Goal: Task Accomplishment & Management: Use online tool/utility

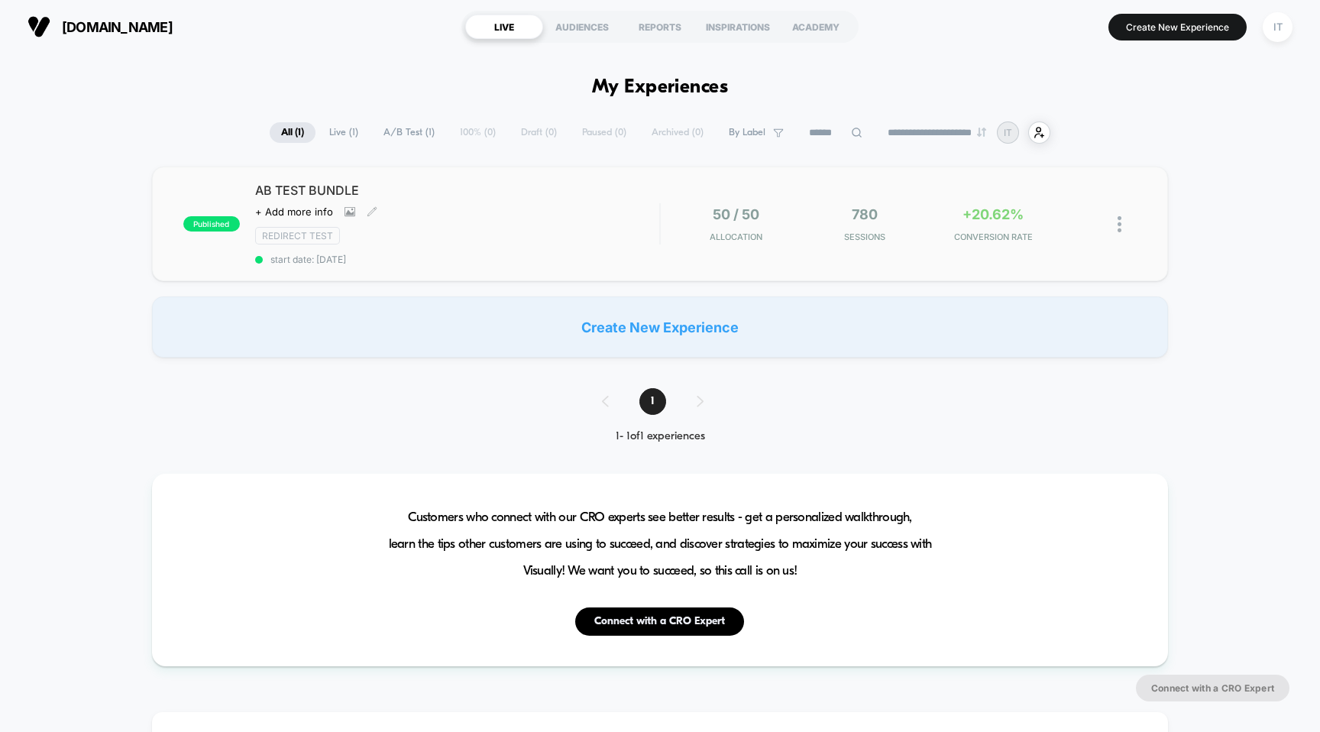
click at [322, 185] on span "AB TEST BUNDLE" at bounding box center [457, 190] width 405 height 15
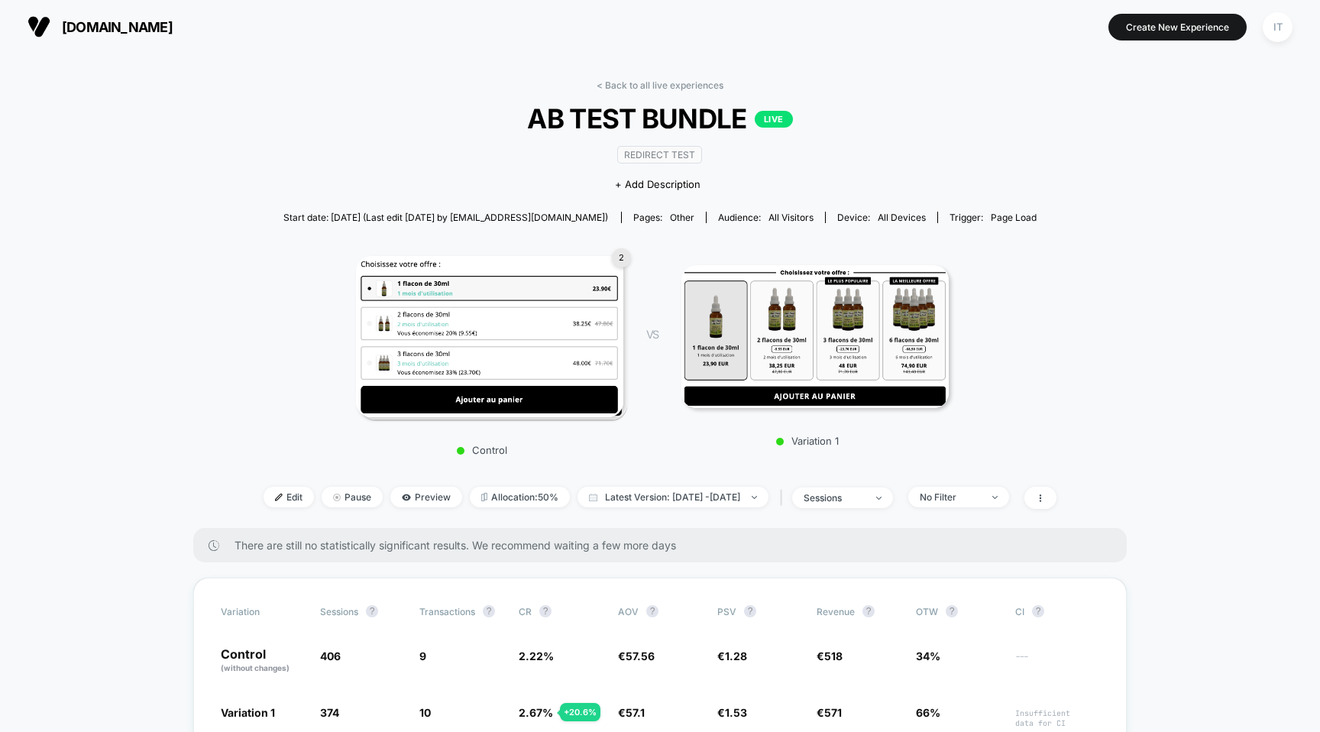
scroll to position [256, 0]
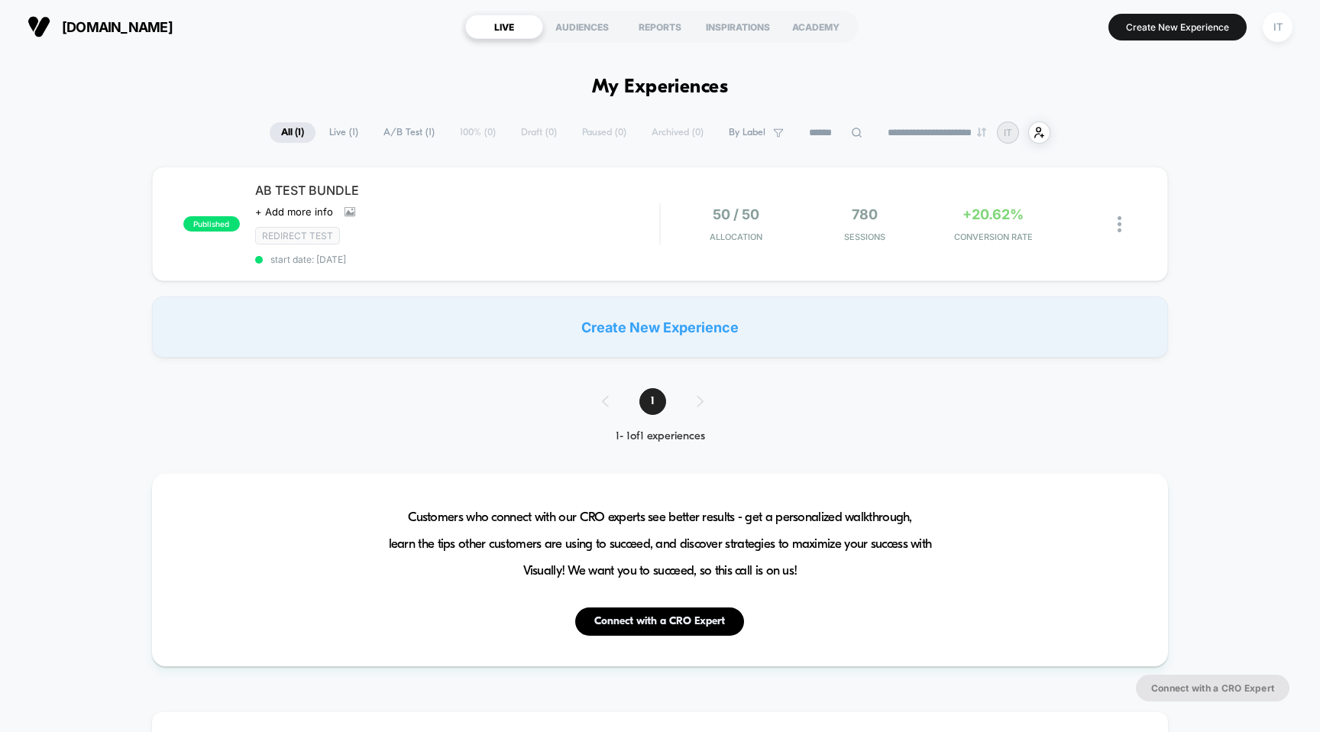
click at [60, 27] on button "[DOMAIN_NAME] [URL][DOMAIN_NAME]" at bounding box center [100, 27] width 154 height 24
click at [309, 179] on div "published AB TEST BUNDLE Click to view images Click to edit experience details …" at bounding box center [660, 224] width 1017 height 115
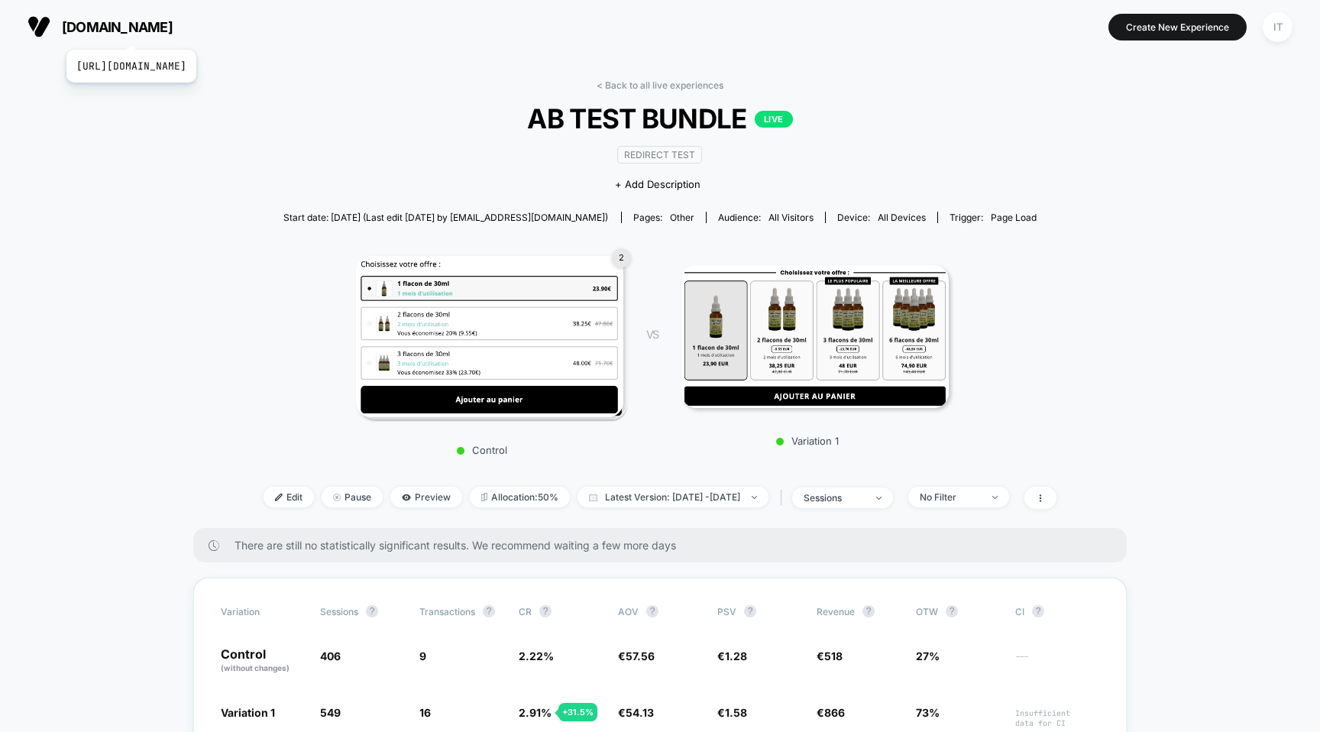
click at [163, 31] on span "[DOMAIN_NAME]" at bounding box center [117, 27] width 111 height 16
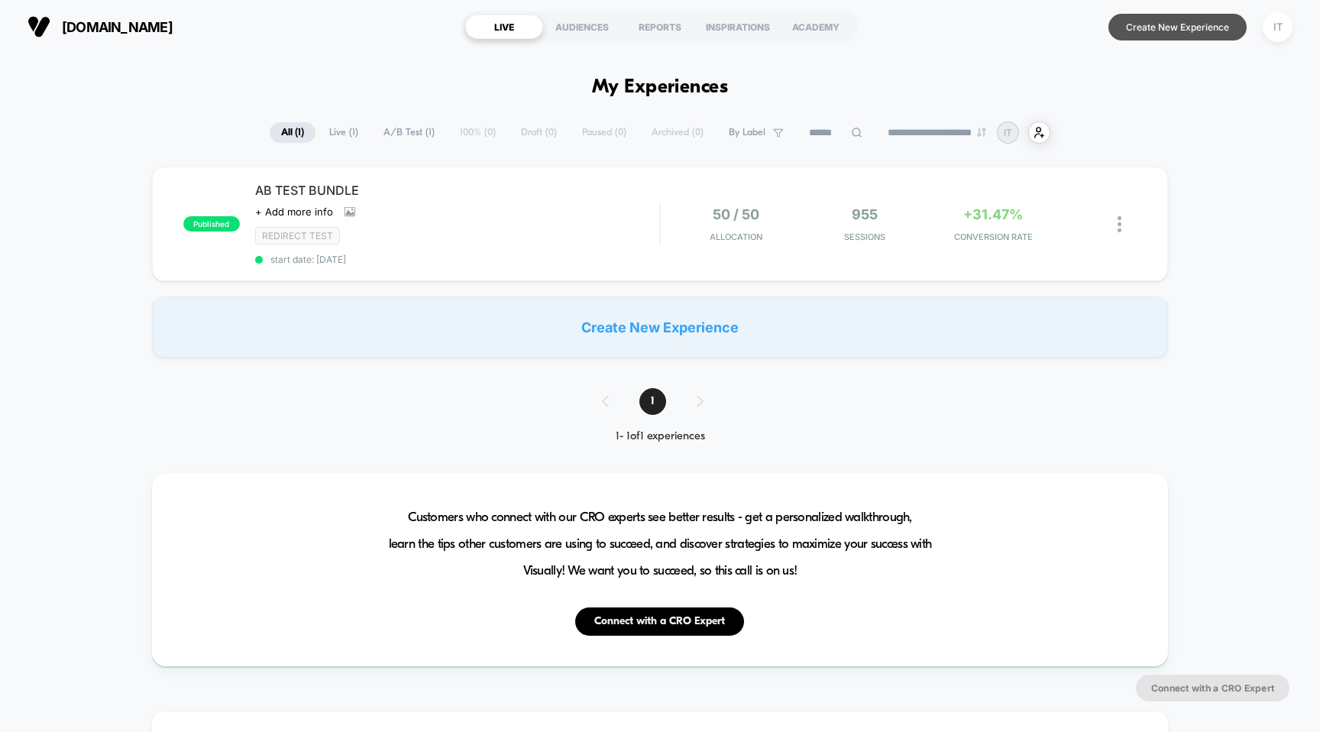
click at [1123, 27] on button "Create New Experience" at bounding box center [1178, 27] width 138 height 27
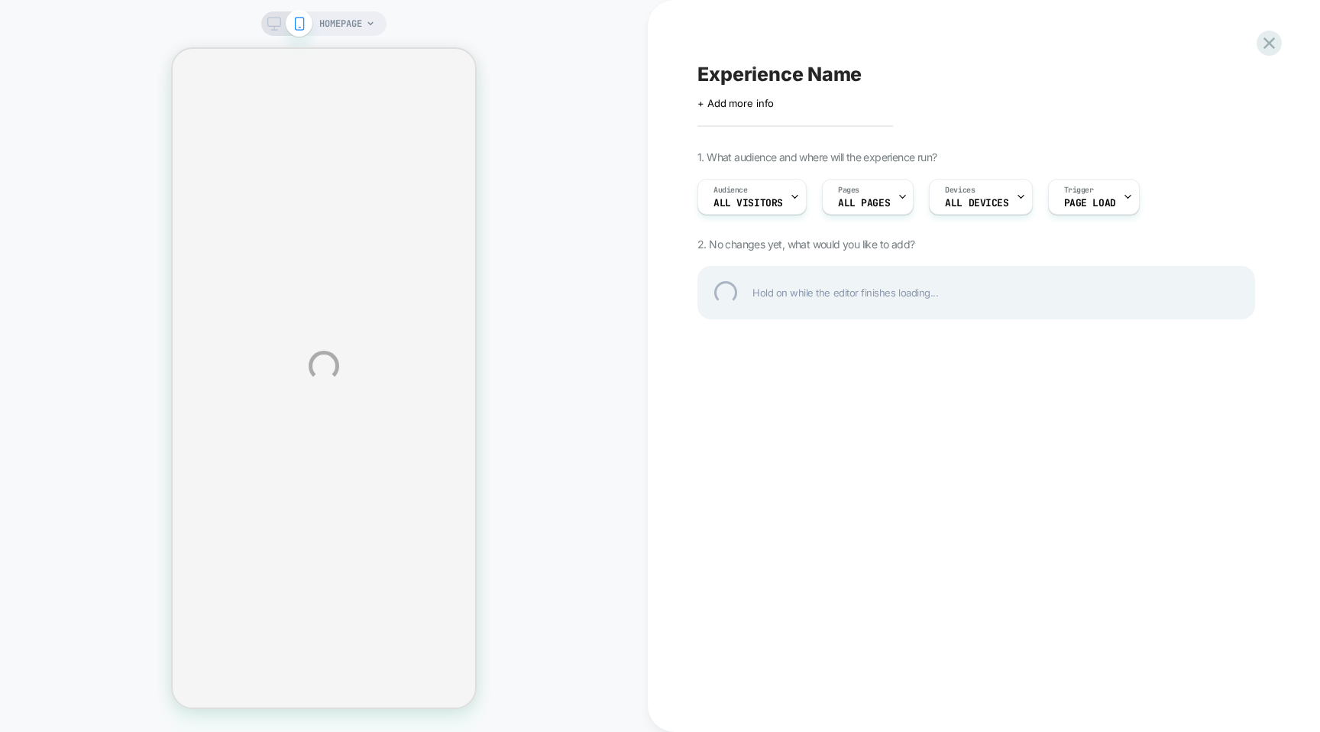
click at [353, 28] on div "HOMEPAGE Experience Name Click to edit experience details + Add more info 1. Wh…" at bounding box center [660, 366] width 1320 height 732
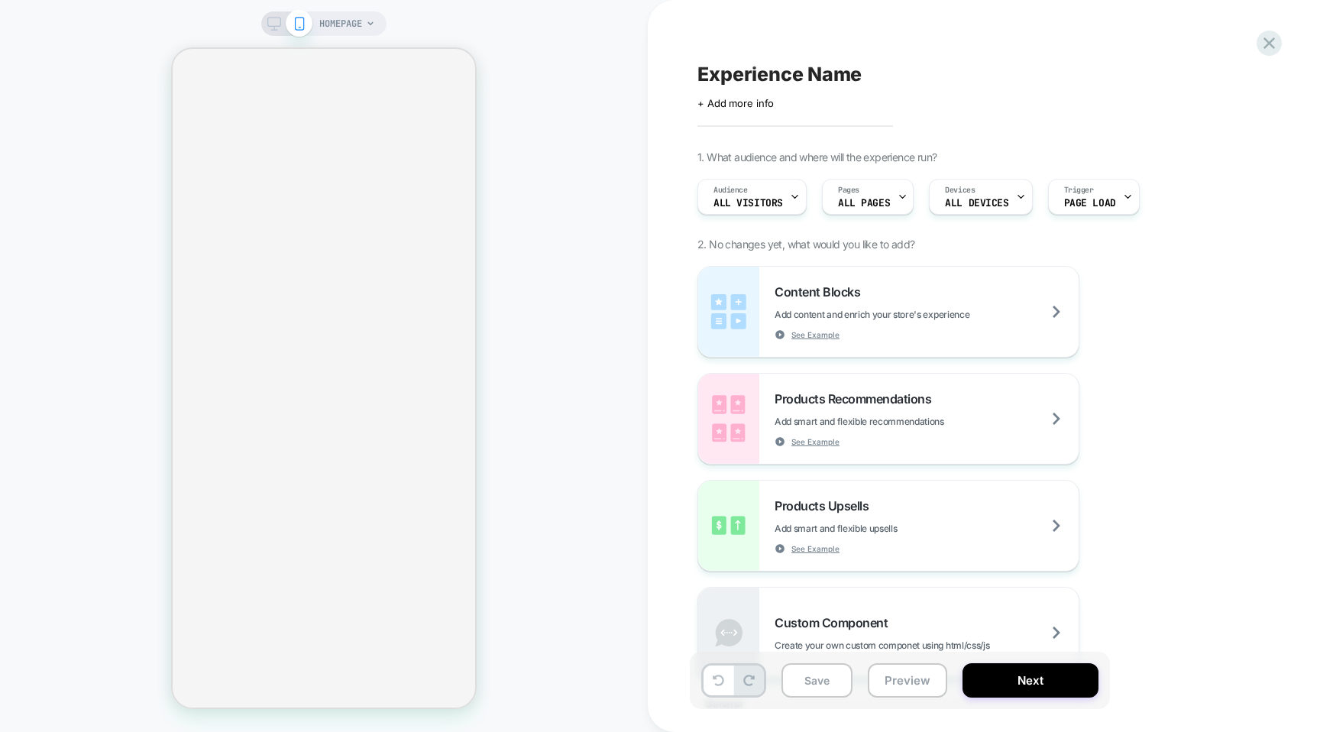
click at [353, 28] on span "HOMEPAGE" at bounding box center [340, 23] width 43 height 24
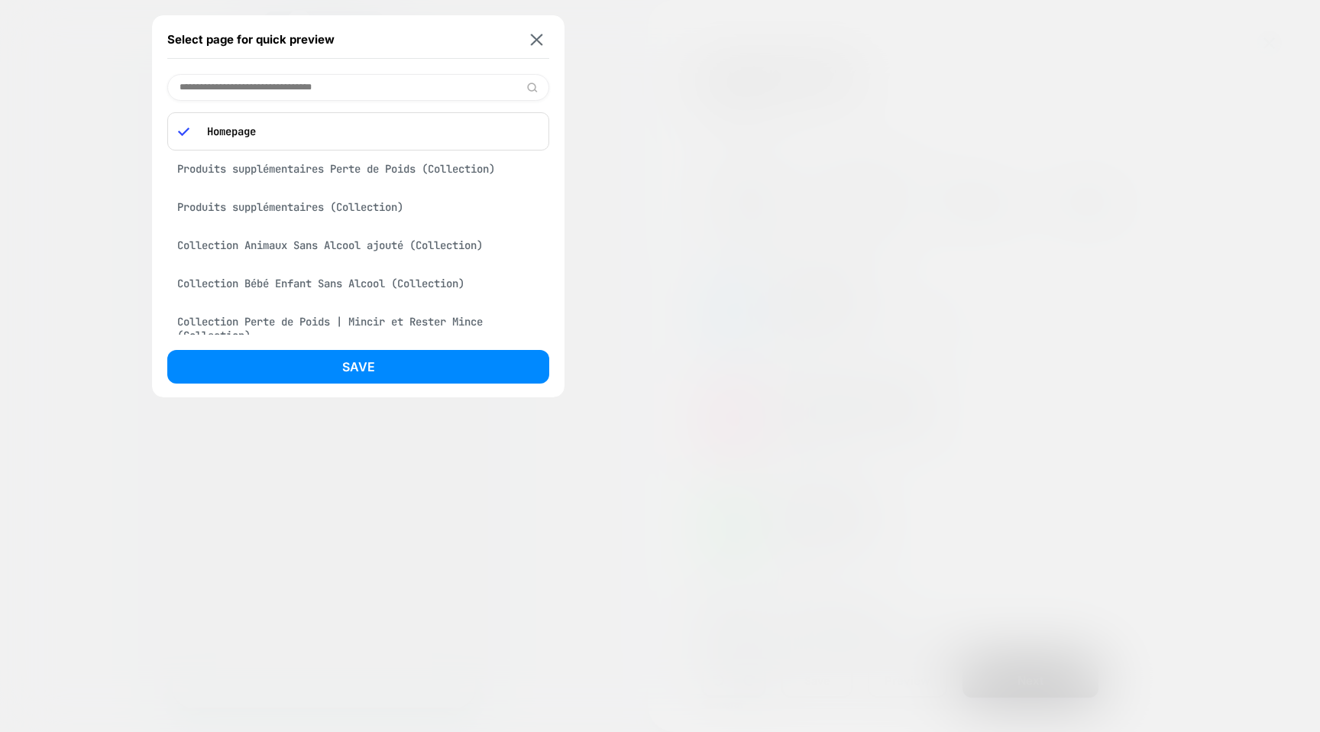
click at [534, 31] on div "Select page for quick preview" at bounding box center [358, 40] width 382 height 38
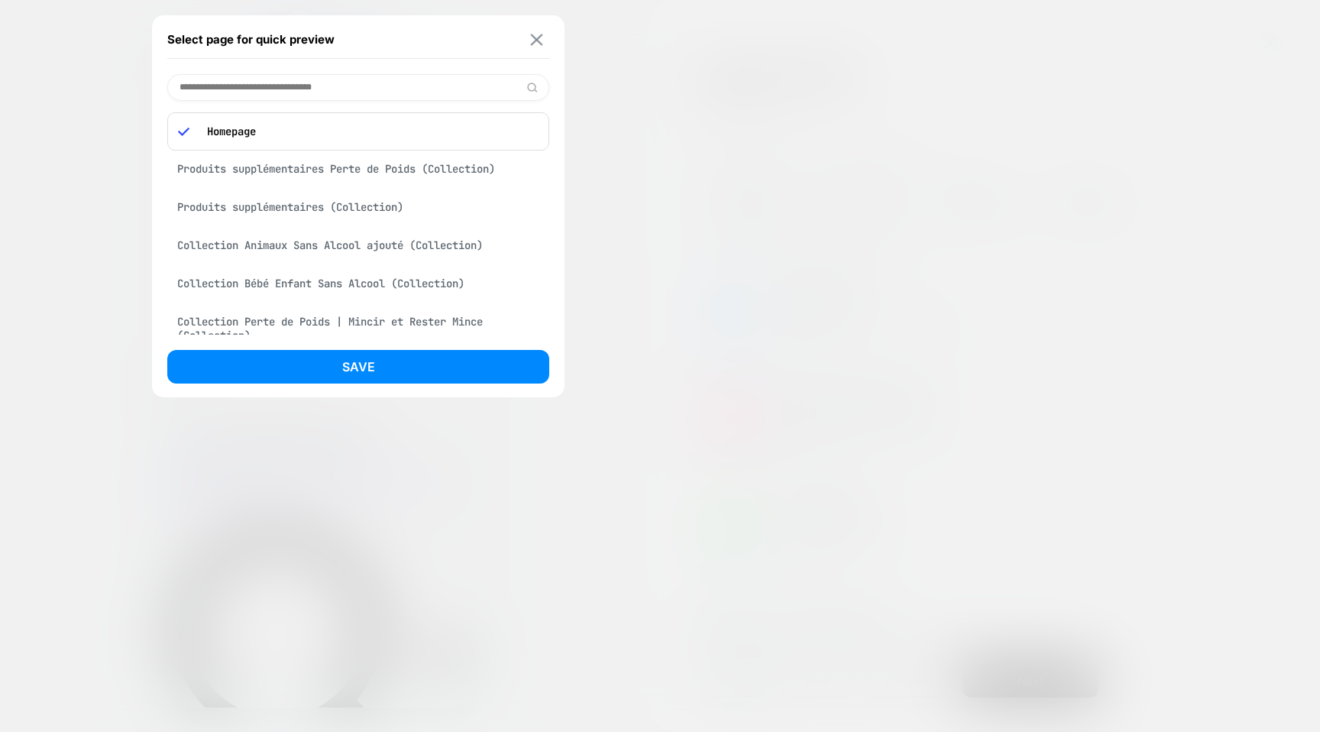
click at [534, 35] on img at bounding box center [537, 39] width 12 height 11
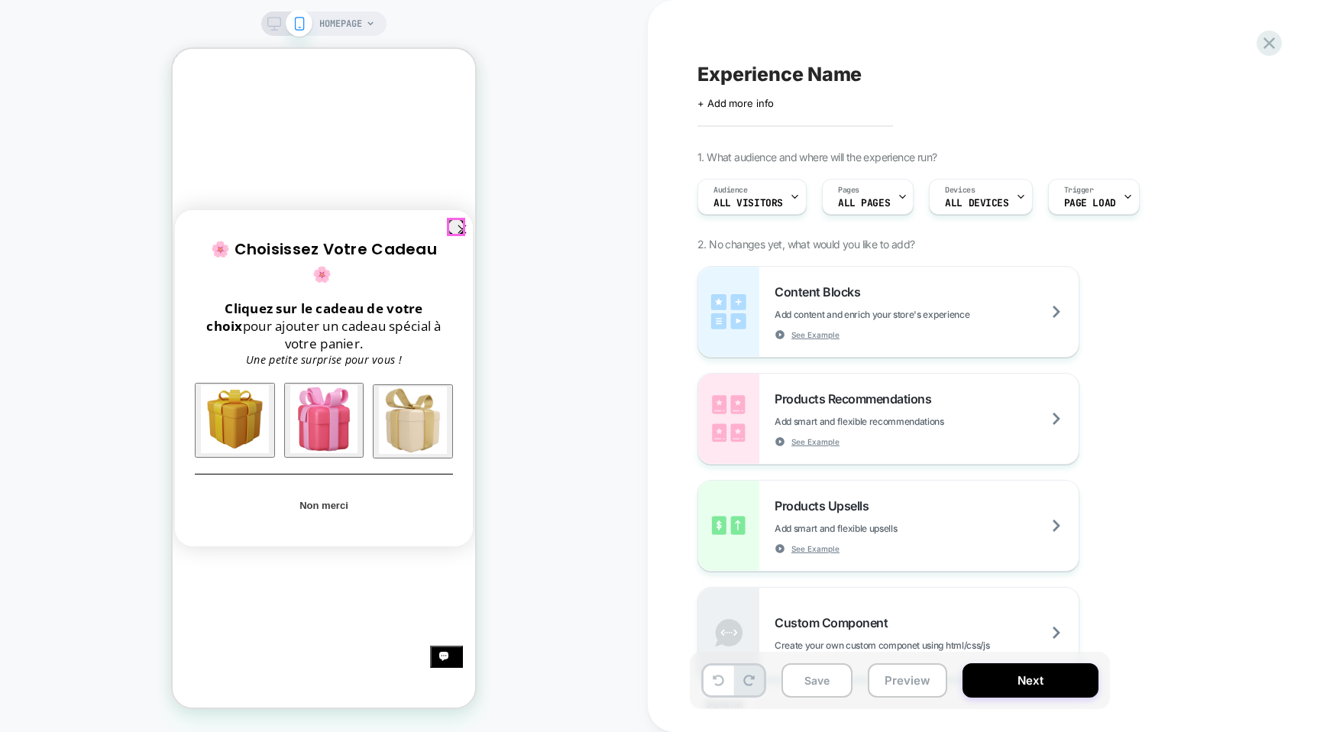
click at [458, 223] on circle "Close dialog" at bounding box center [463, 230] width 18 height 18
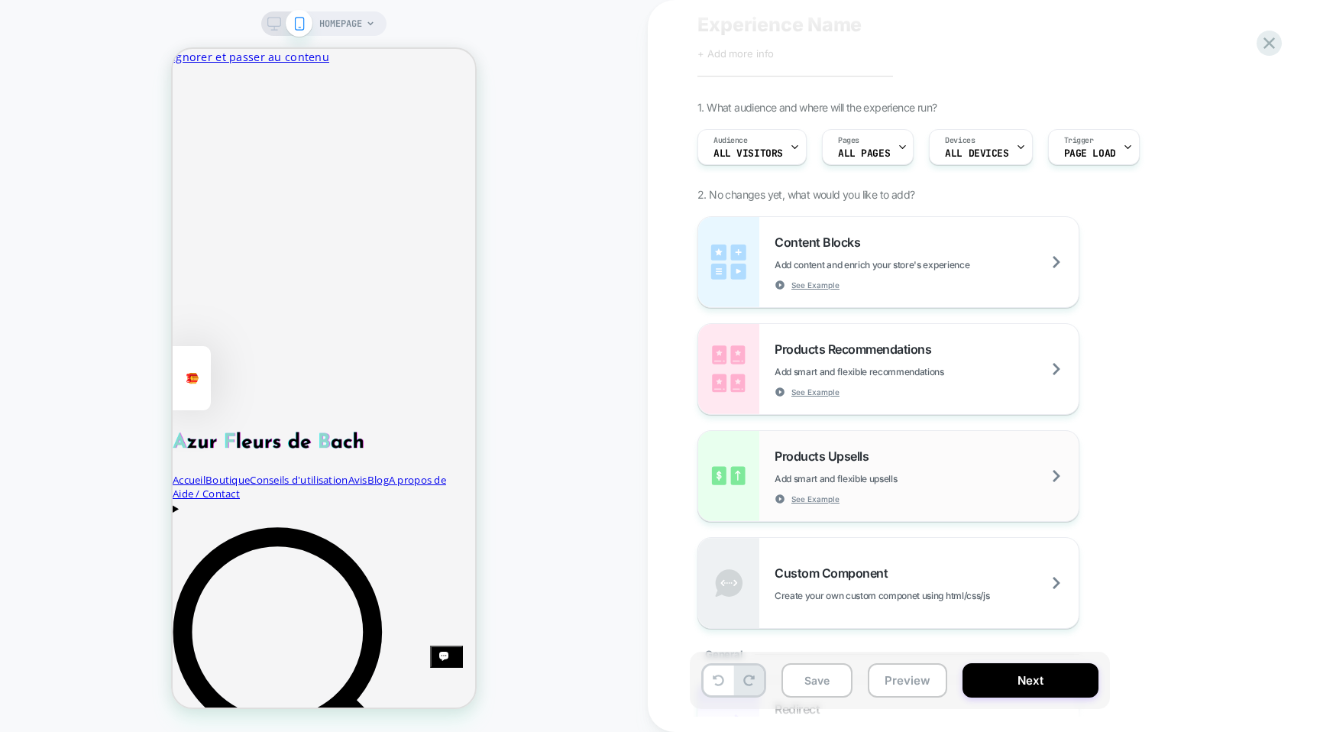
scroll to position [59, 0]
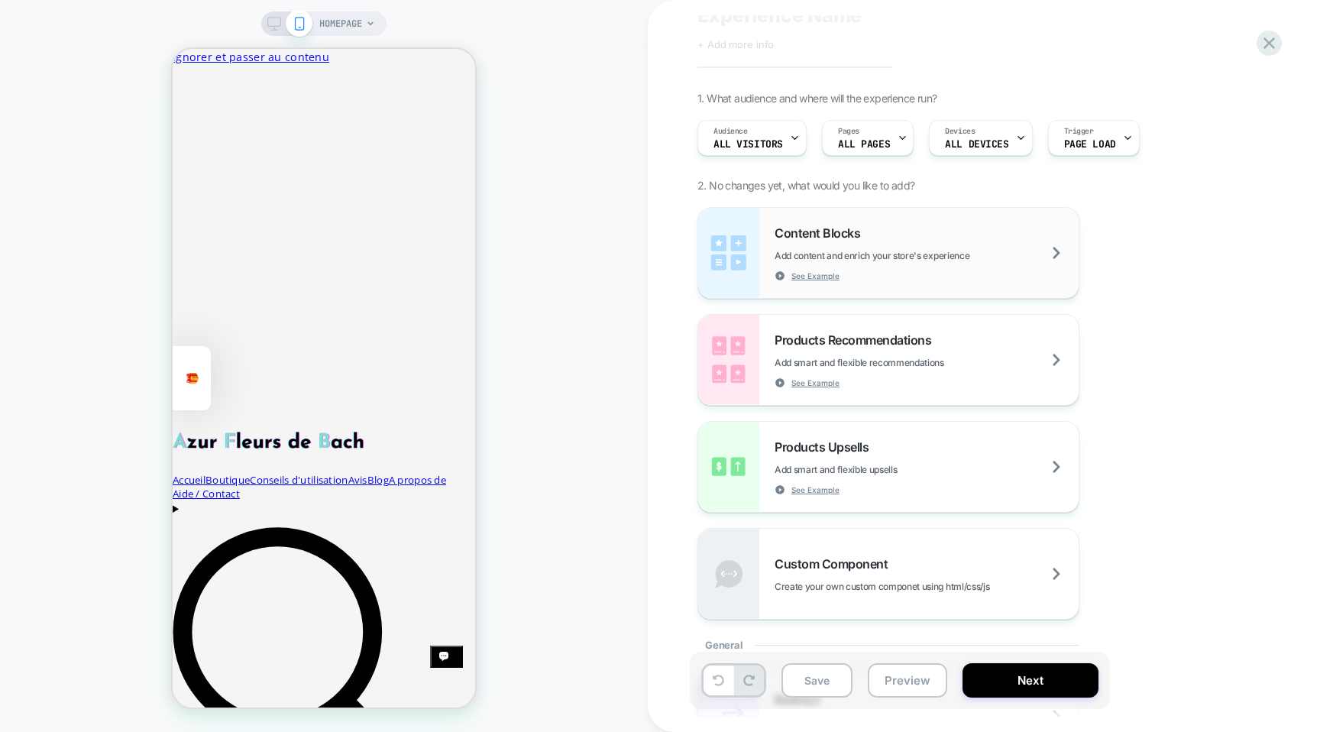
click at [832, 250] on span "Add content and enrich your store's experience" at bounding box center [910, 255] width 271 height 11
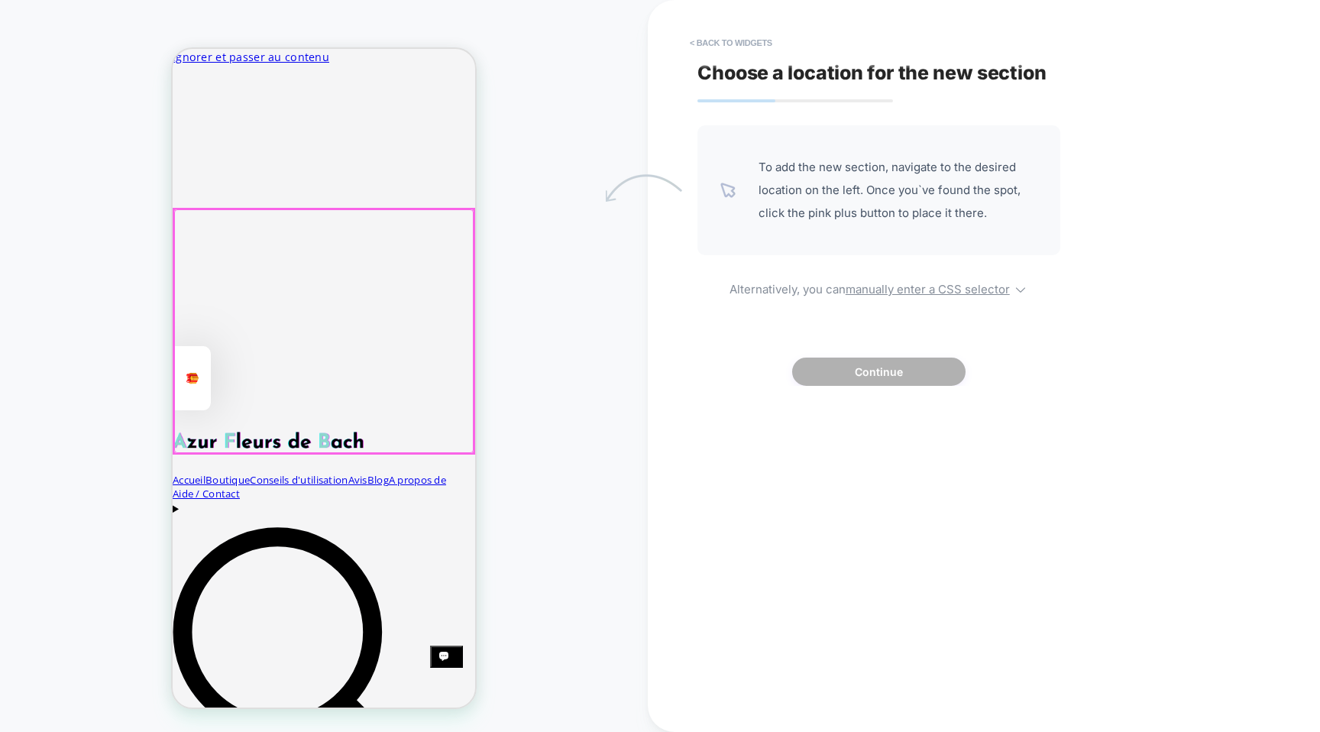
click at [277, 248] on div at bounding box center [324, 331] width 300 height 244
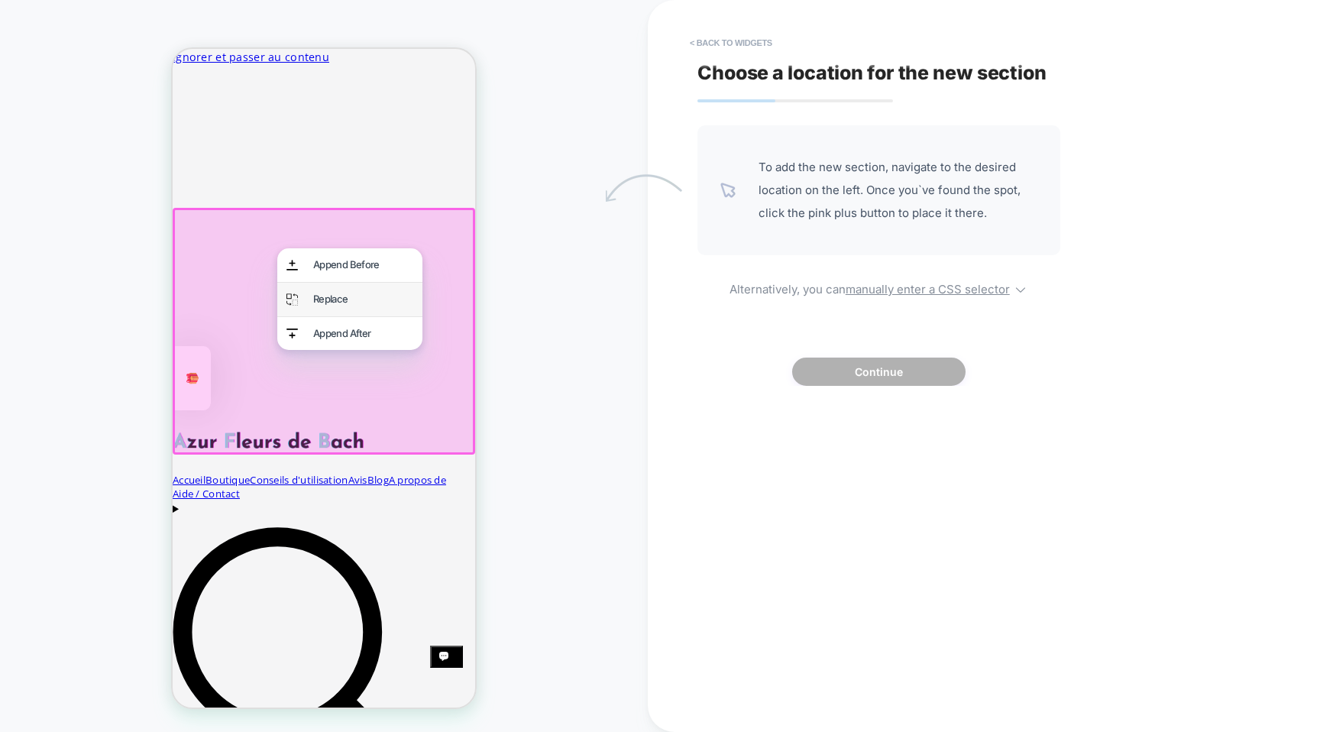
click at [347, 303] on div "Replace" at bounding box center [363, 299] width 100 height 15
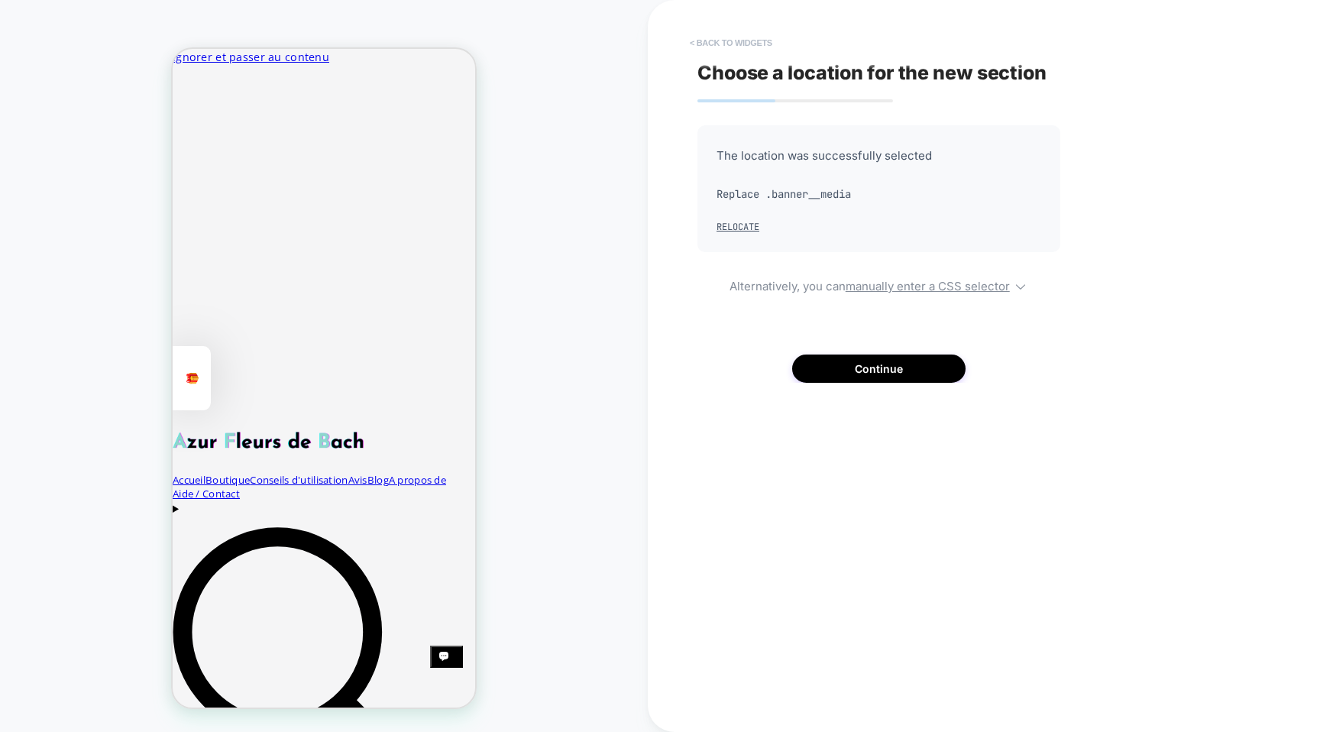
click at [707, 45] on button "< Back to widgets" at bounding box center [731, 43] width 98 height 24
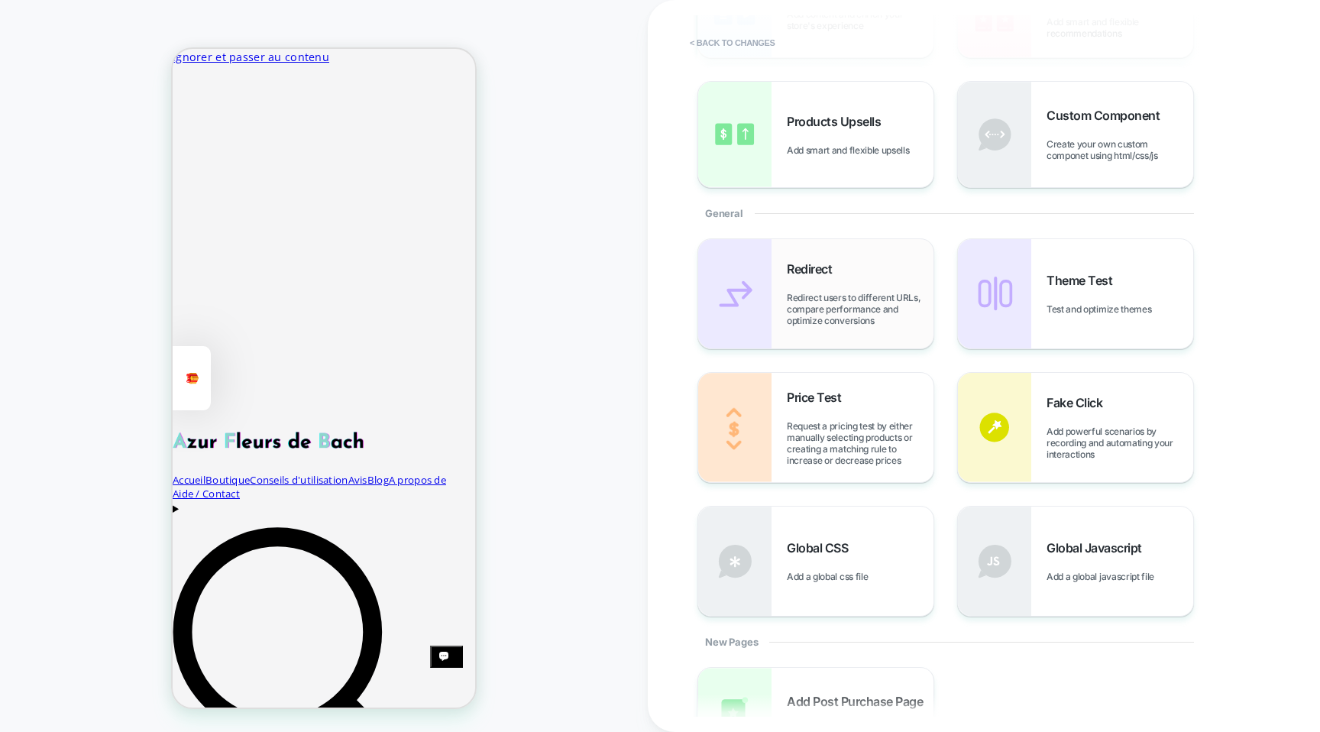
scroll to position [333, 0]
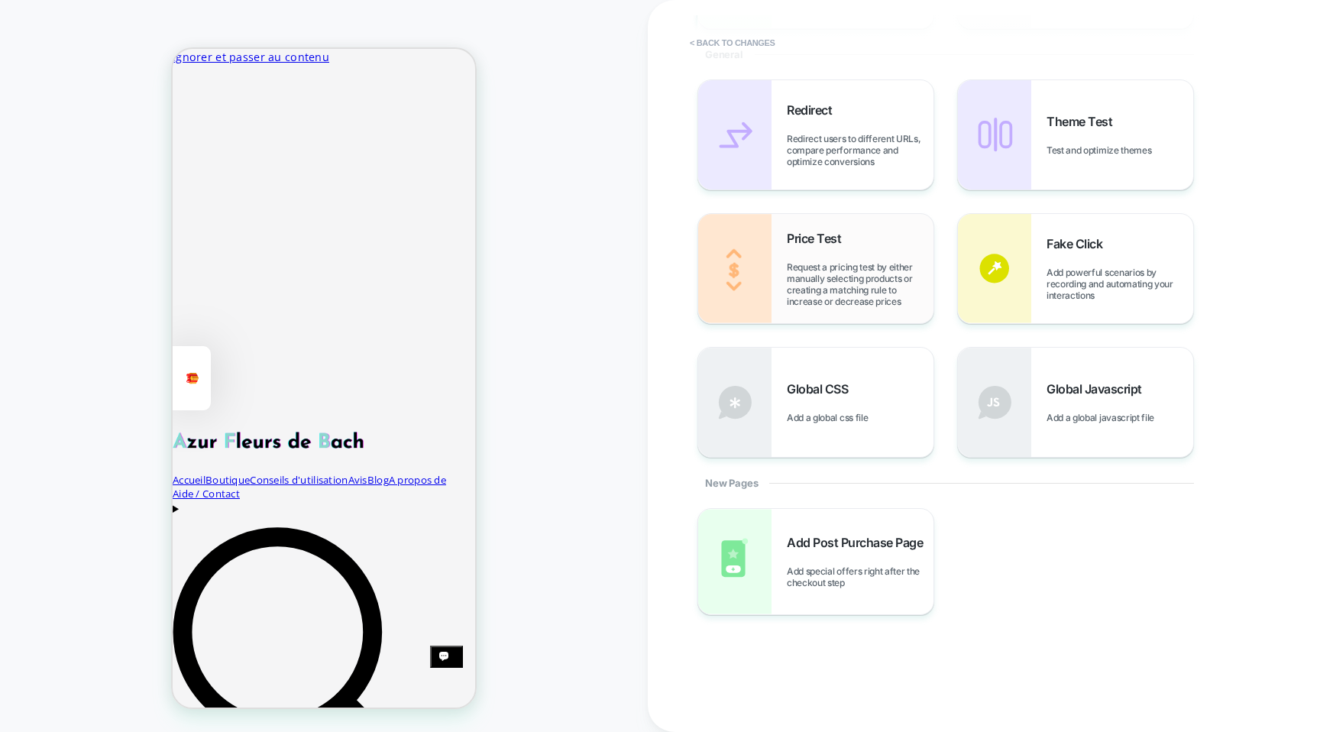
click at [774, 227] on div "Price Test Request a pricing test by either manually selecting products or crea…" at bounding box center [815, 268] width 235 height 109
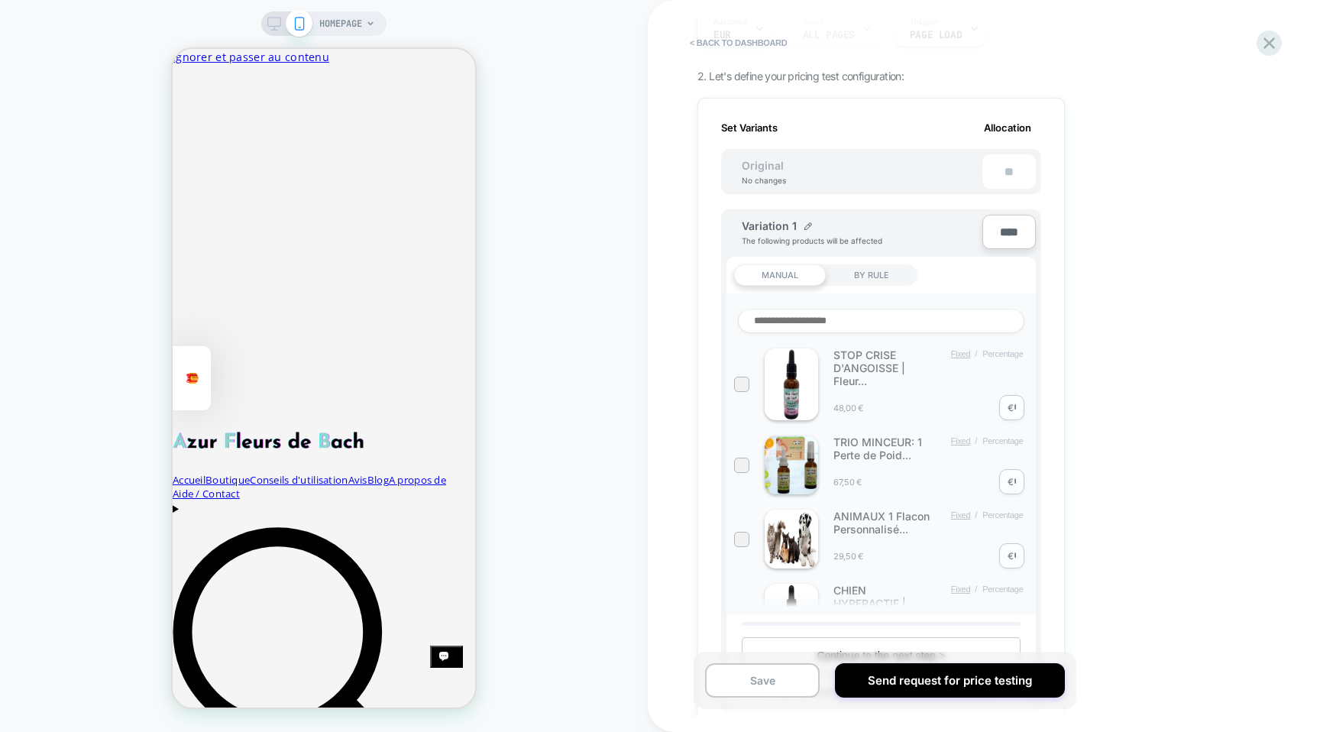
scroll to position [159, 0]
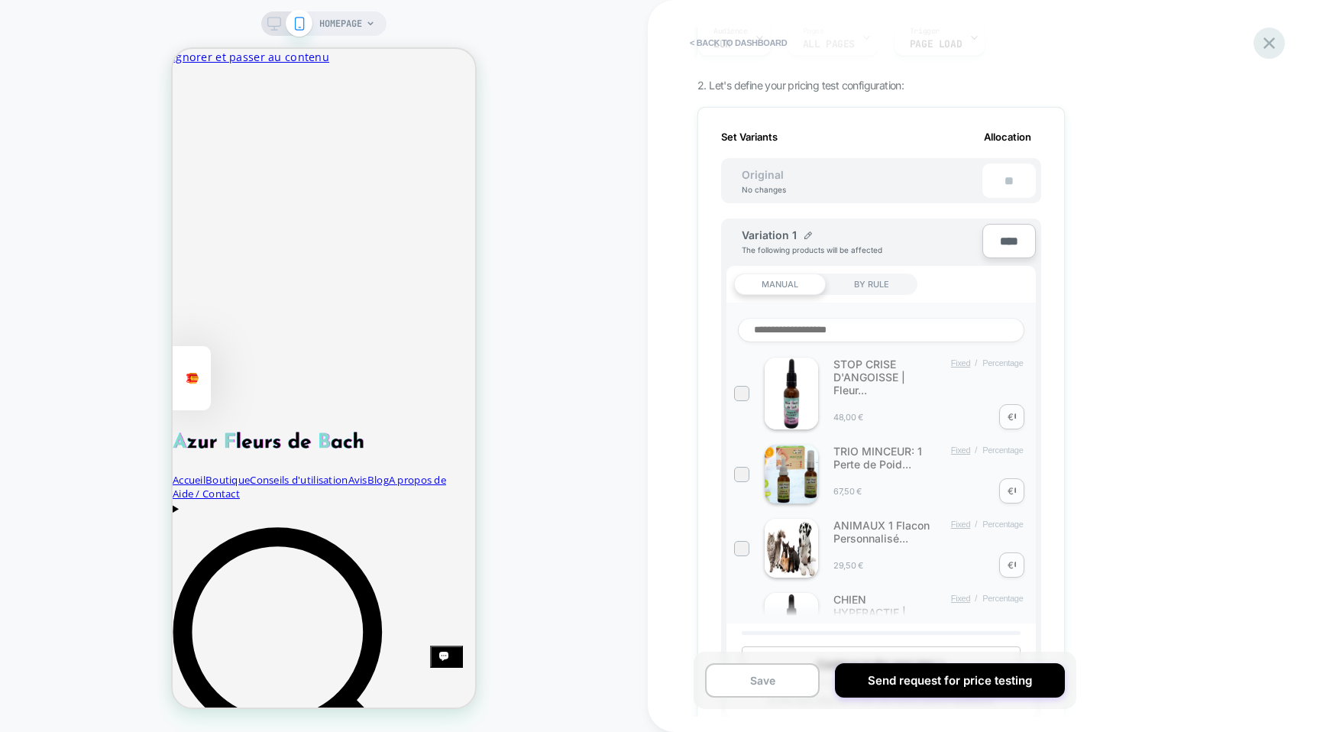
click at [1272, 36] on icon at bounding box center [1269, 43] width 21 height 21
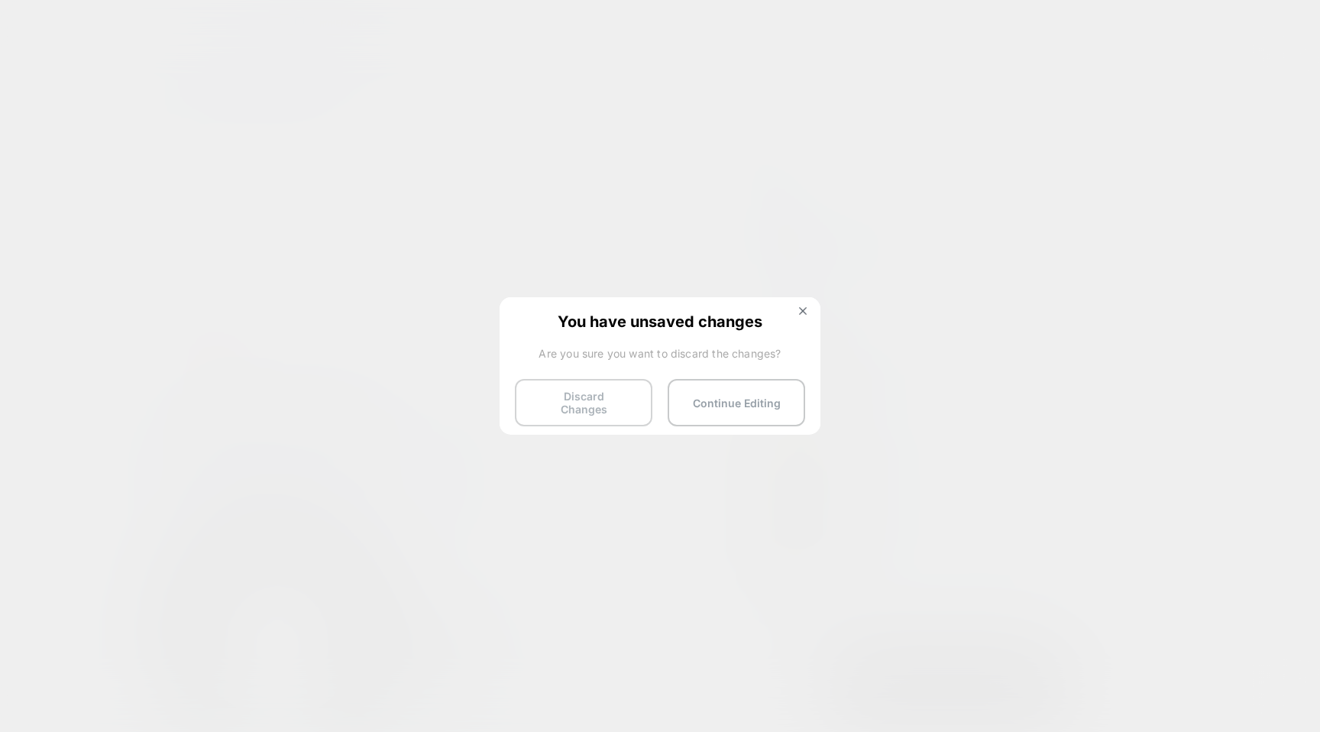
click at [568, 403] on button "Discard Changes" at bounding box center [584, 402] width 138 height 47
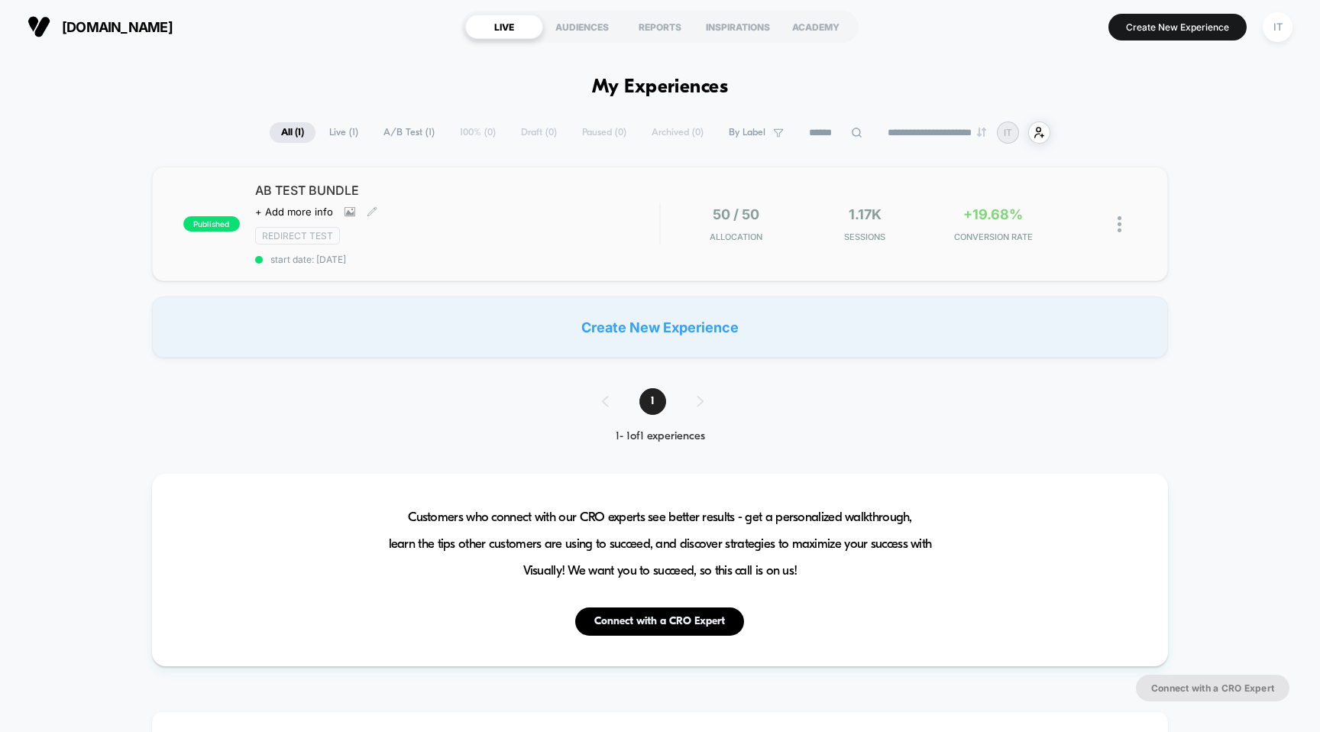
click at [331, 190] on span "AB TEST BUNDLE" at bounding box center [457, 190] width 405 height 15
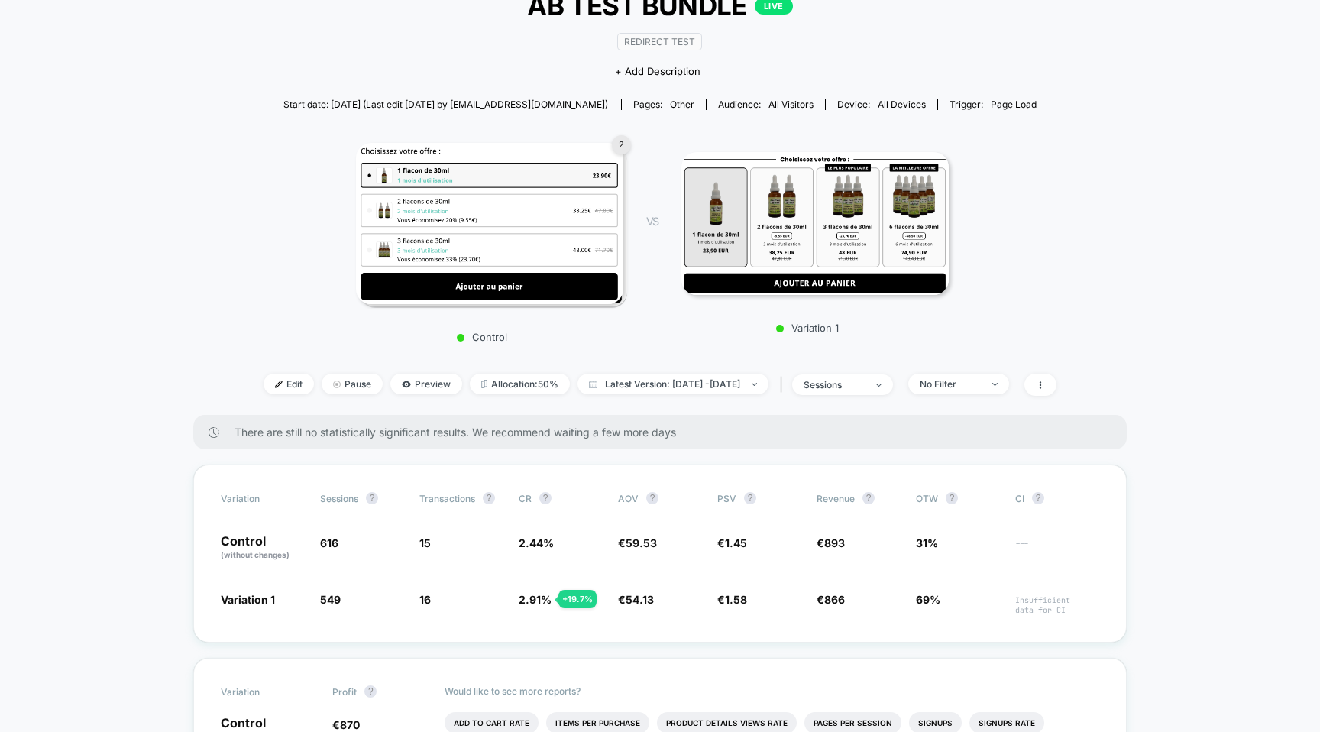
scroll to position [238, 0]
